Goal: Check status

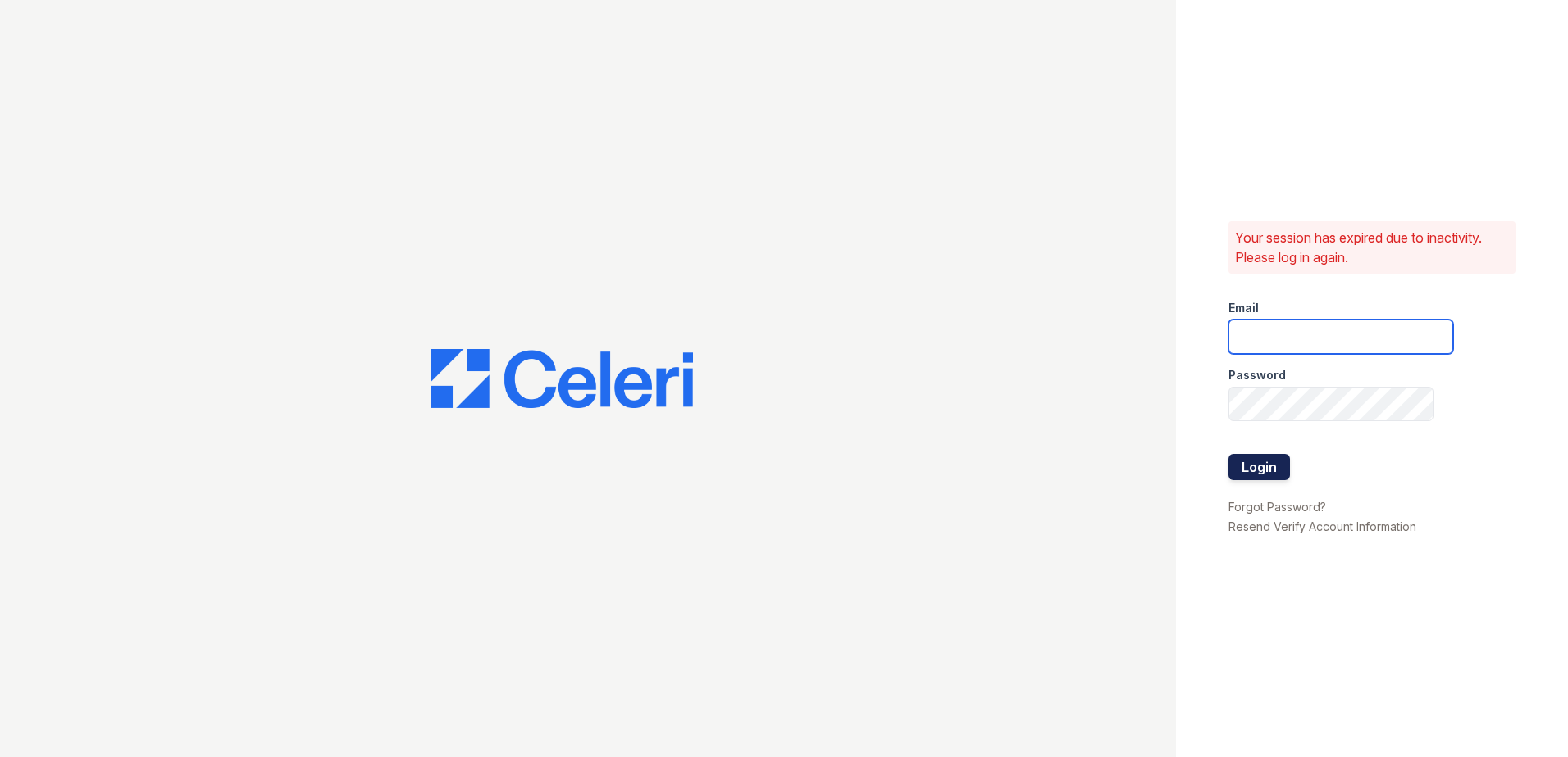
type input "lobrien@trinity-pm.com"
click at [1250, 467] on button "Login" at bounding box center [1259, 467] width 61 height 26
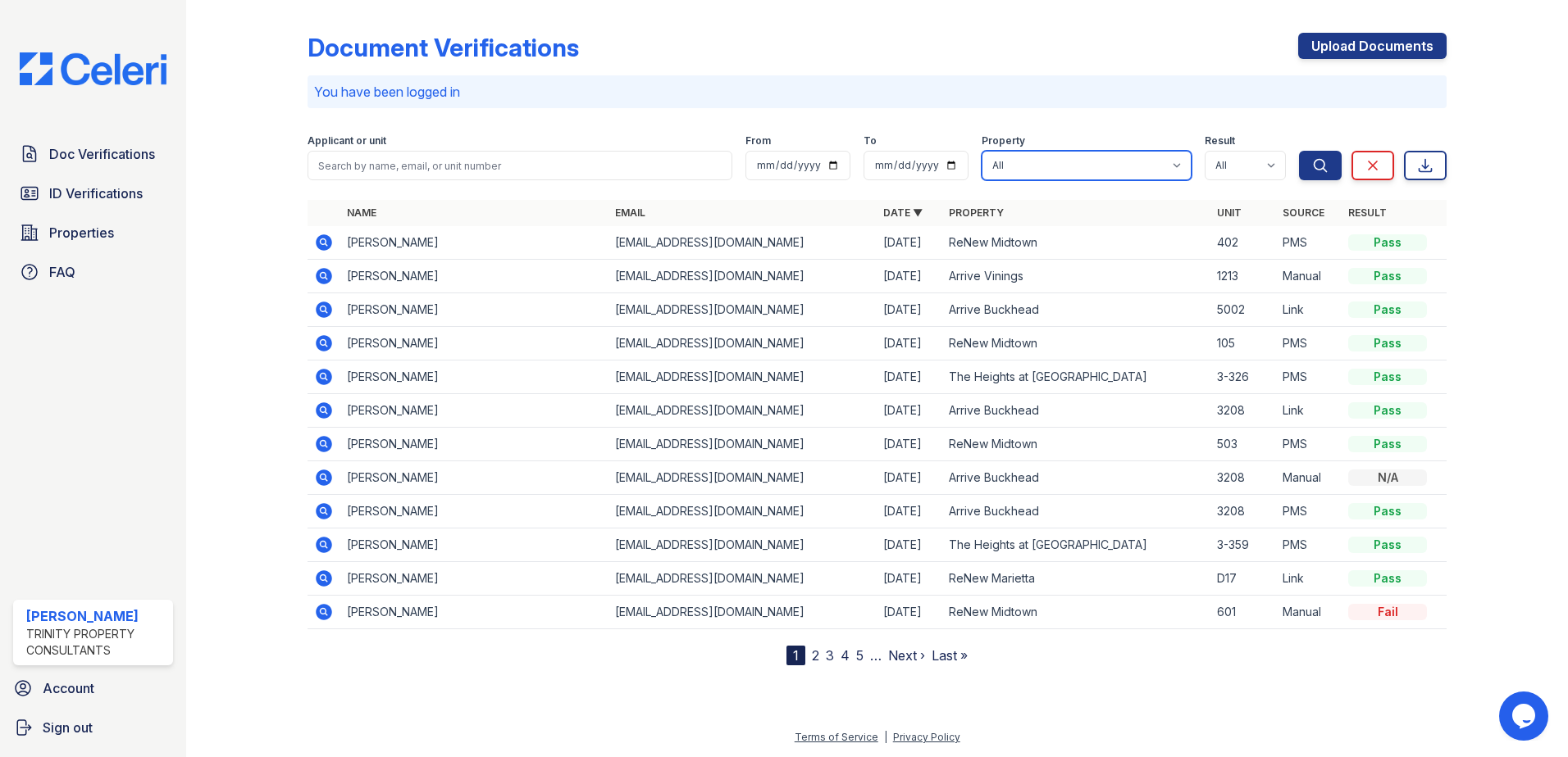
click at [1080, 156] on select "All Arrive Buckhead Arrive [GEOGRAPHIC_DATA] Arrive Roswell Arrive Vinings ReNe…" at bounding box center [1086, 166] width 210 height 30
select select "5048"
click at [983, 151] on select "All Arrive Buckhead Arrive [GEOGRAPHIC_DATA] Arrive Roswell Arrive Vinings ReNe…" at bounding box center [1086, 166] width 210 height 30
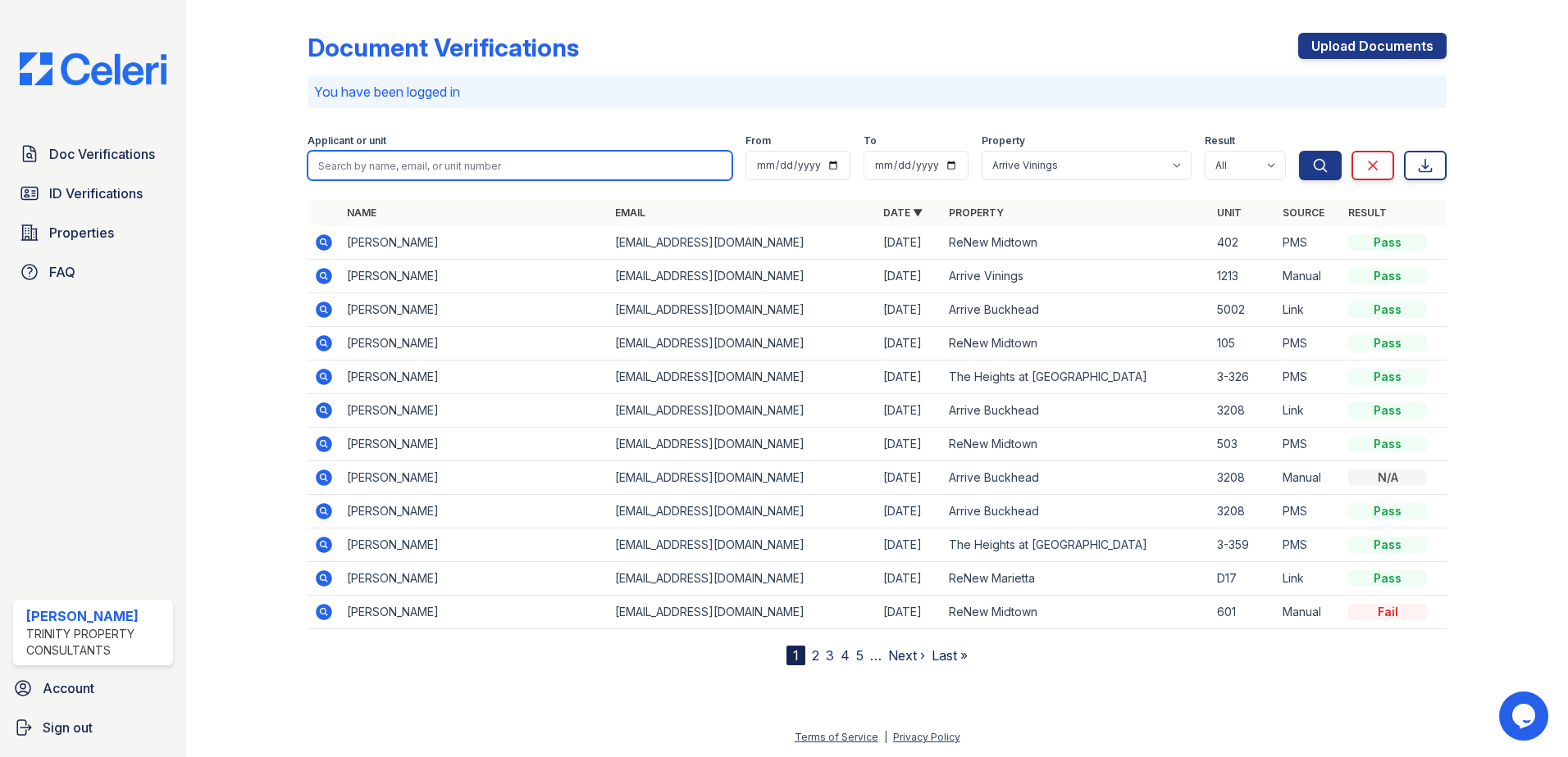
click at [483, 156] on input "search" at bounding box center [519, 166] width 425 height 30
type input "[PERSON_NAME]"
click at [1298, 151] on button "Search" at bounding box center [1319, 166] width 43 height 30
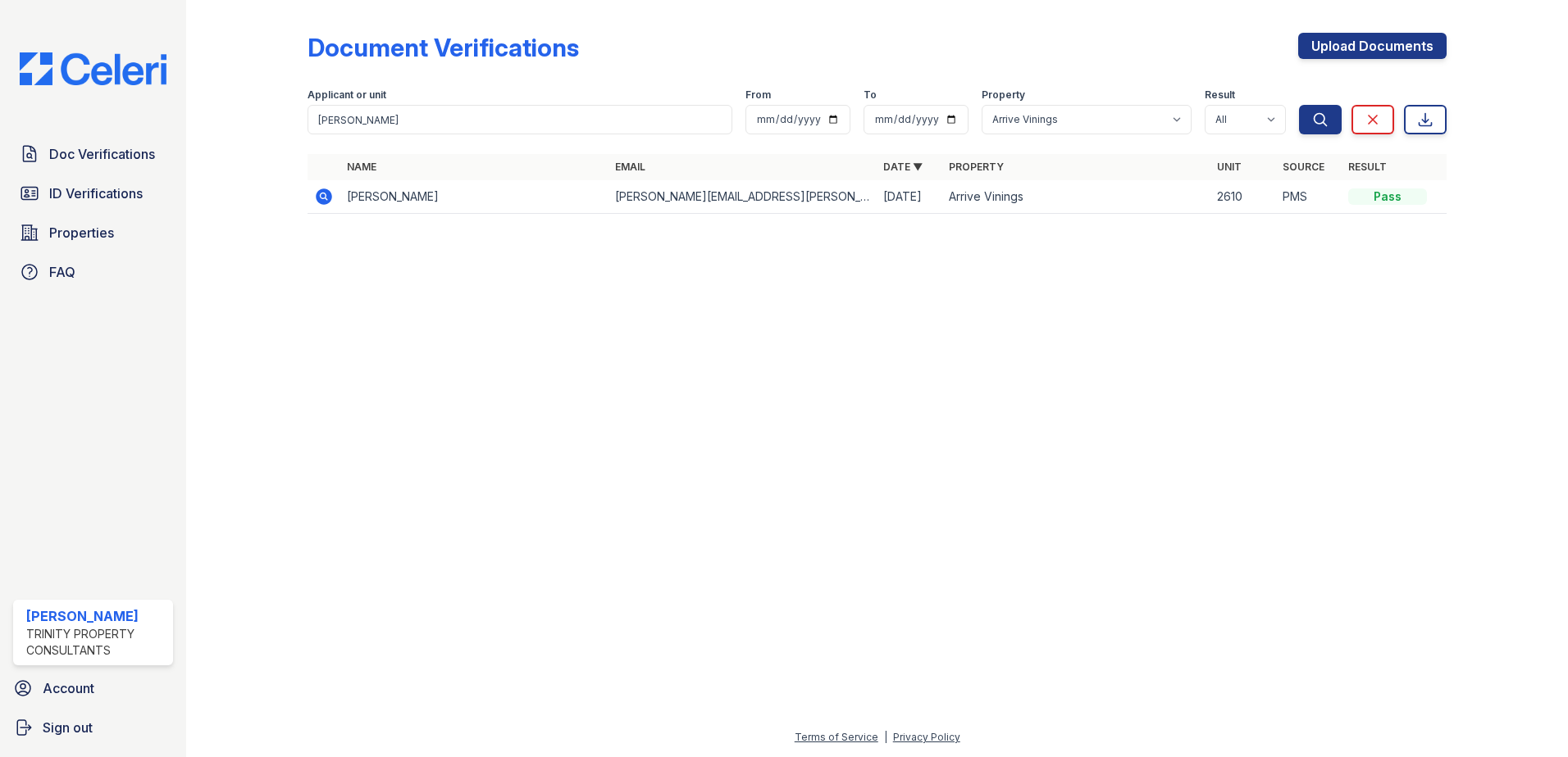
click at [325, 193] on icon at bounding box center [324, 196] width 17 height 17
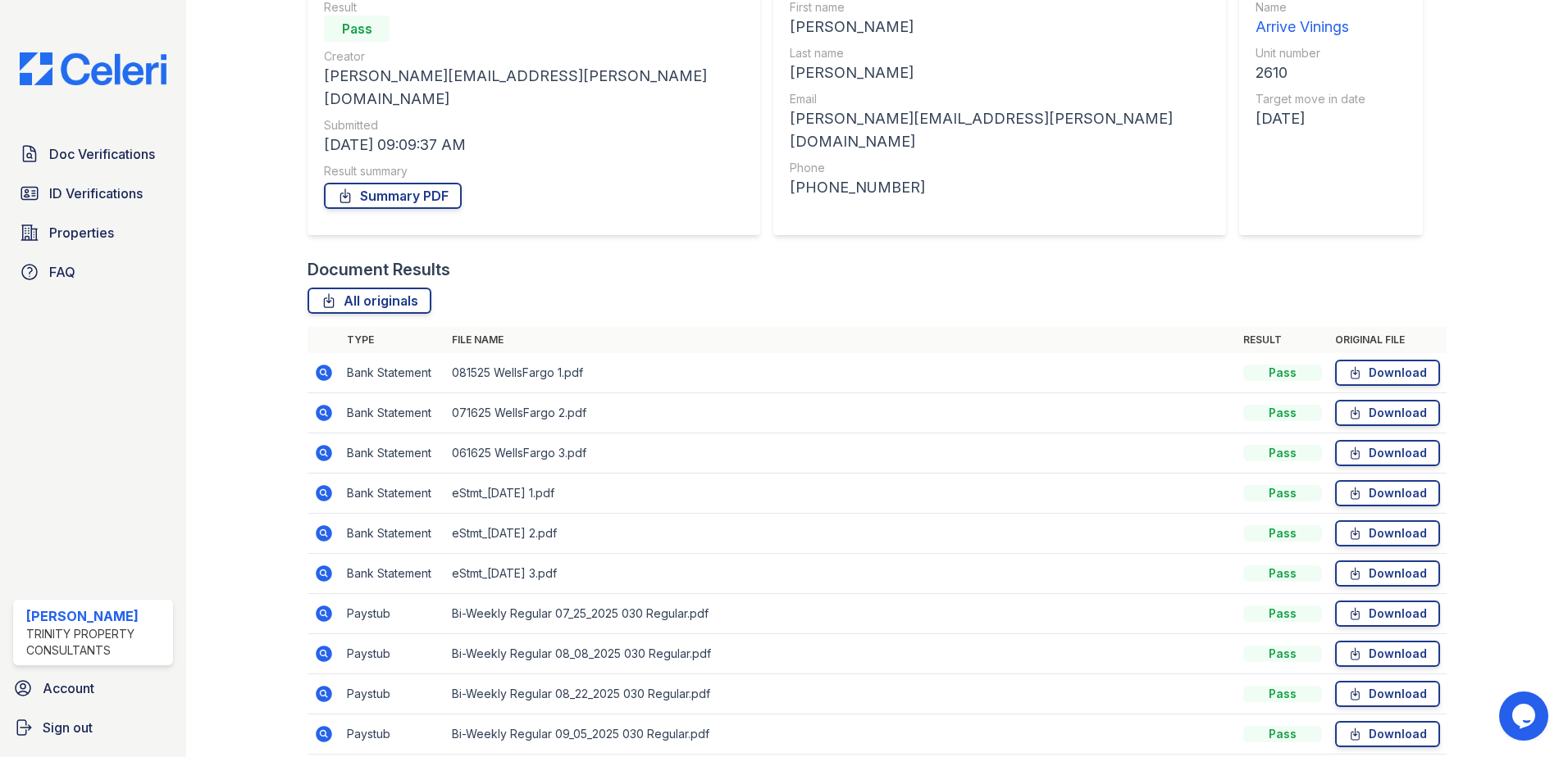
scroll to position [215, 0]
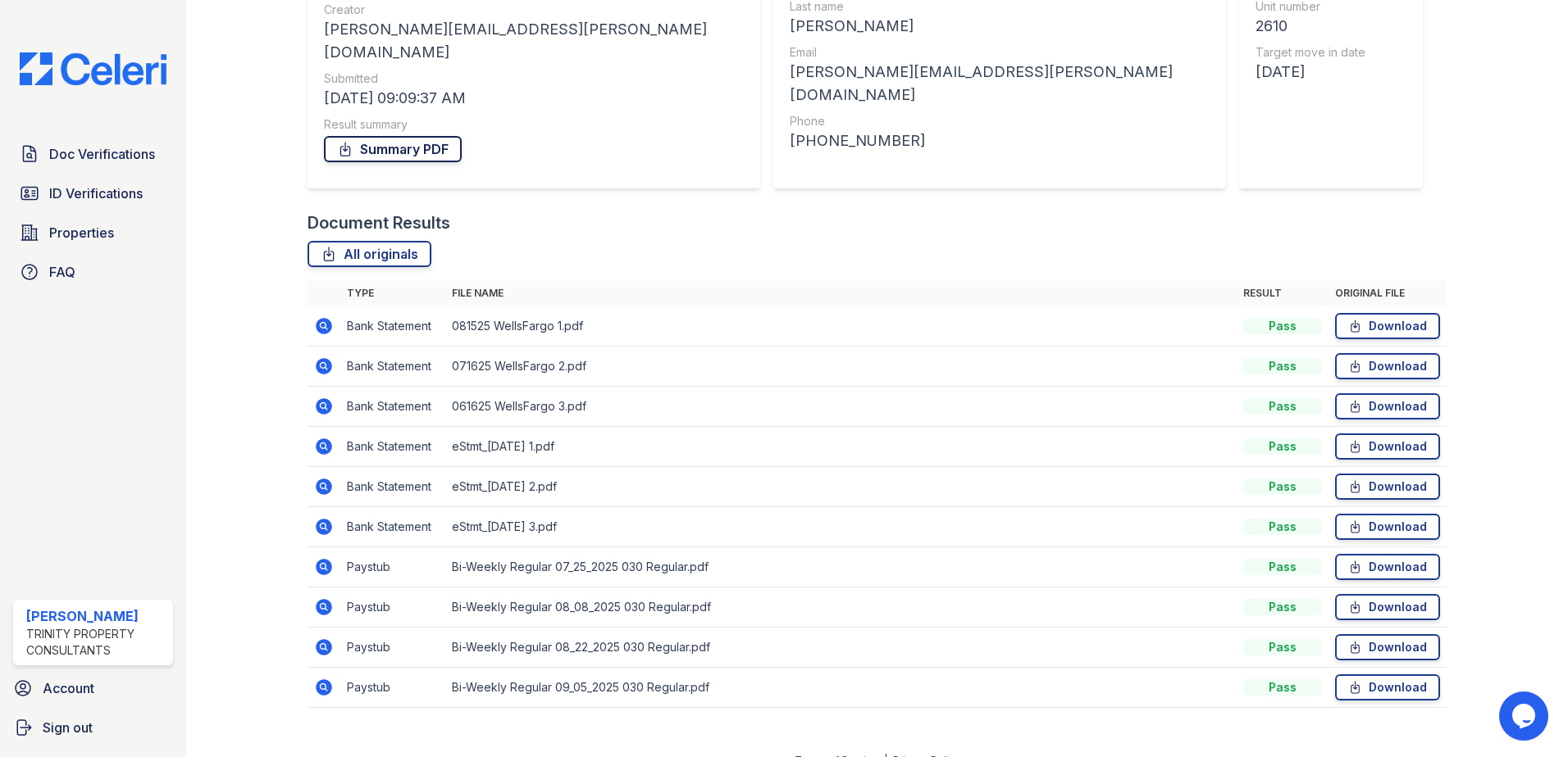
click at [387, 136] on link "Summary PDF" at bounding box center [393, 149] width 138 height 26
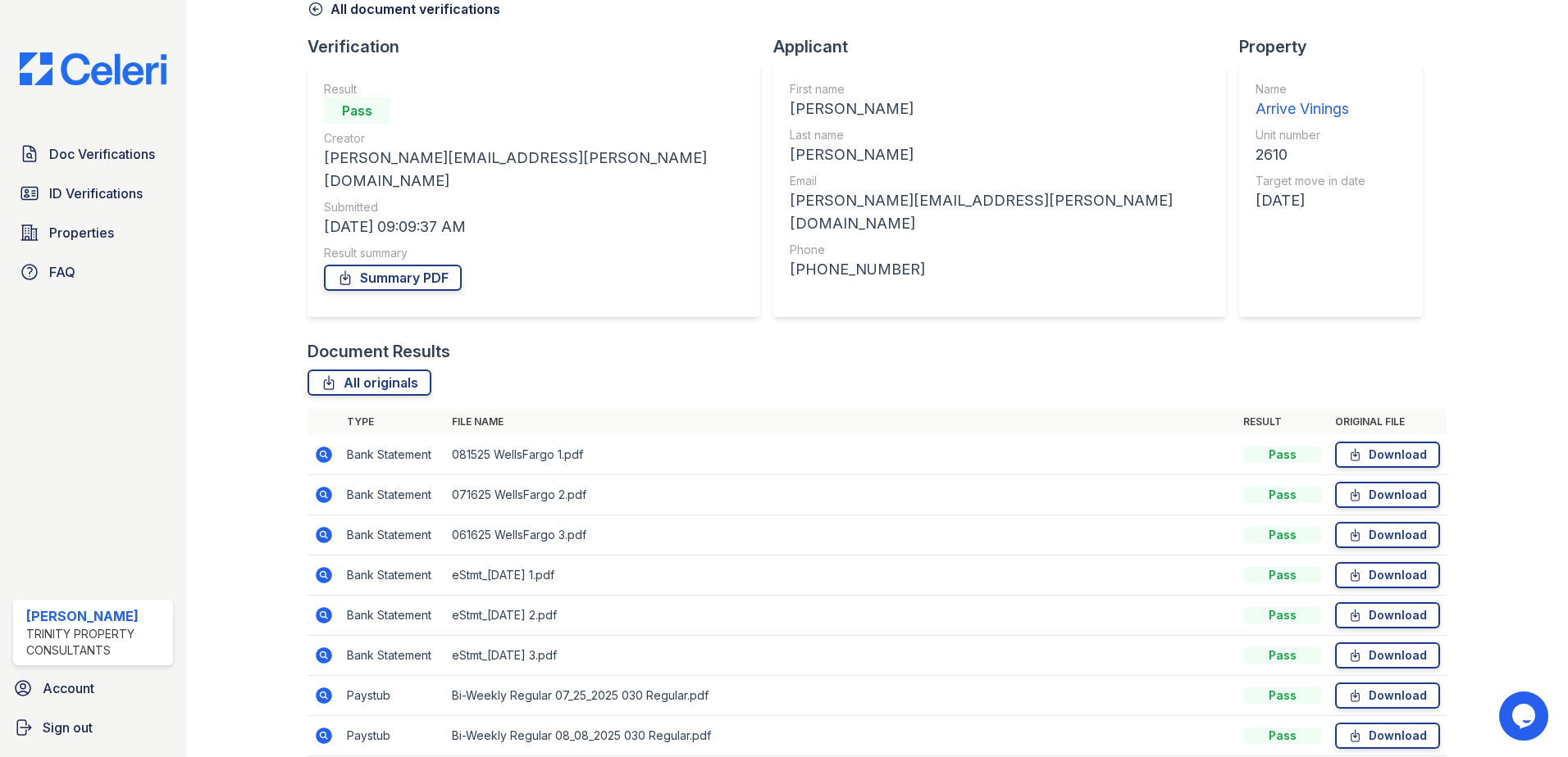
scroll to position [0, 0]
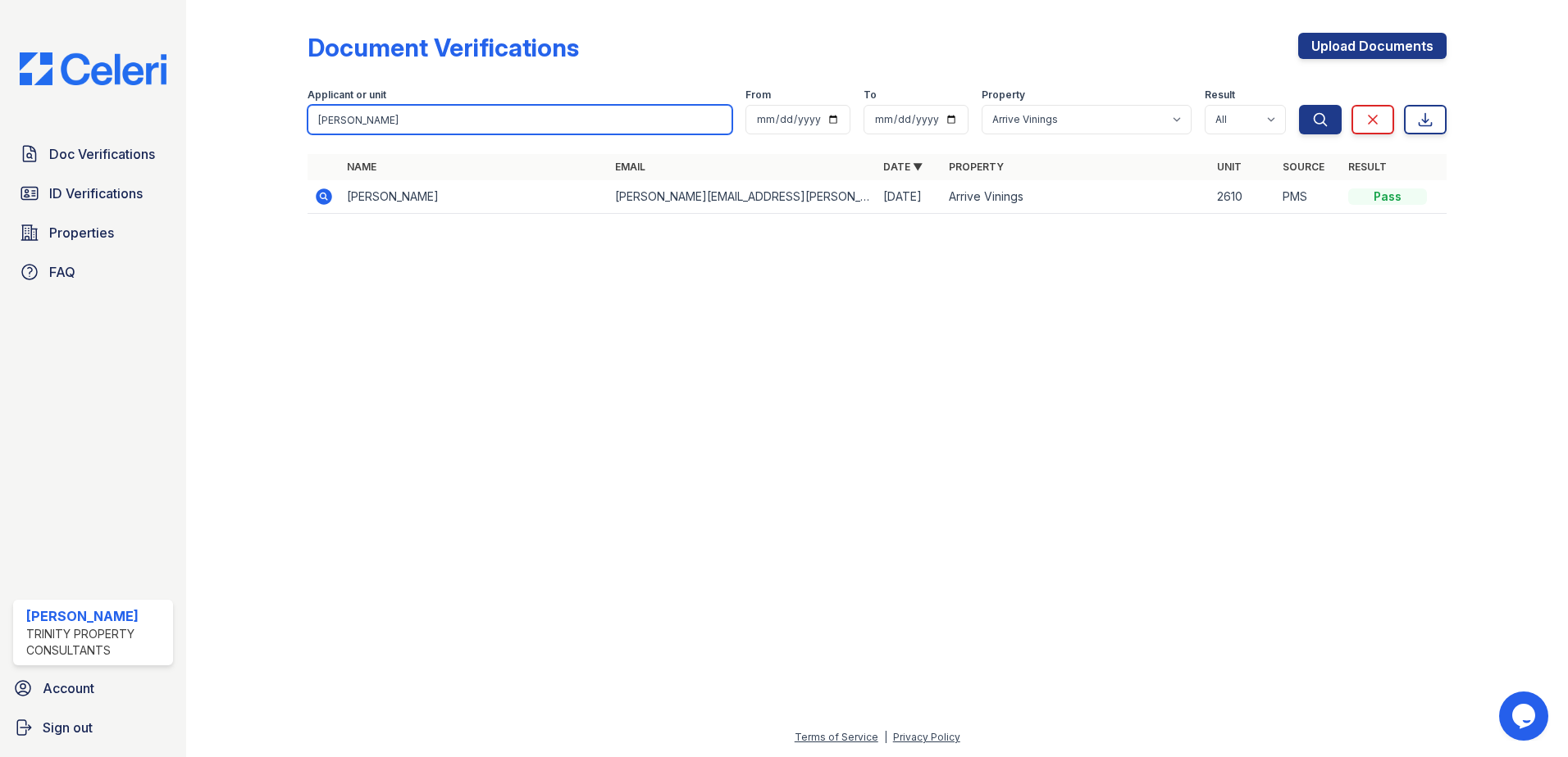
drag, startPoint x: 613, startPoint y: 117, endPoint x: 236, endPoint y: 92, distance: 377.8
click at [238, 97] on div "Document Verifications Upload Documents Filter Applicant or unit [PERSON_NAME] …" at bounding box center [876, 128] width 1329 height 256
type input "[PERSON_NAME]"
click at [1298, 105] on button "Search" at bounding box center [1319, 119] width 43 height 30
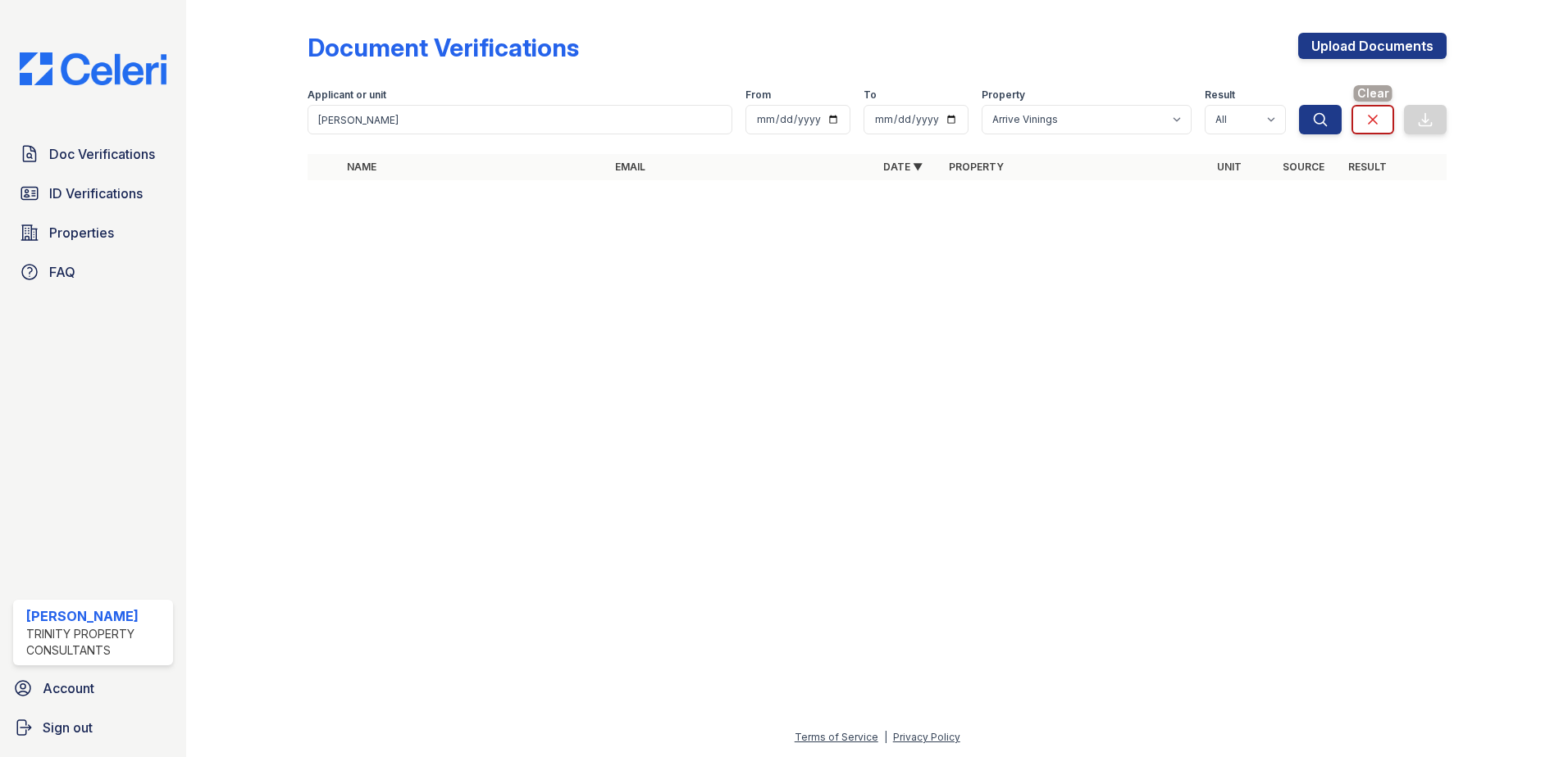
click at [1386, 115] on link "Clear" at bounding box center [1372, 119] width 43 height 30
